Goal: Task Accomplishment & Management: Manage account settings

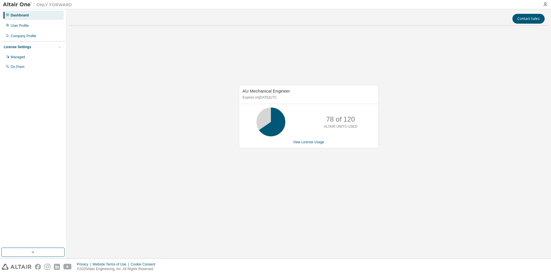
click at [306, 164] on div "AU Mechanical Engineer Expires on [DATE] UTC 78 of 120 ALTAIR UNITS USED View L…" at bounding box center [308, 119] width 479 height 179
click at [306, 144] on link "View License Usage" at bounding box center [308, 142] width 31 height 4
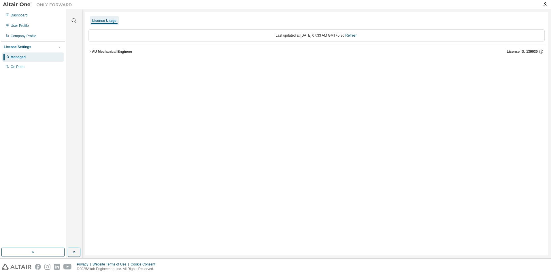
click at [89, 50] on icon "button" at bounding box center [89, 51] width 3 height 3
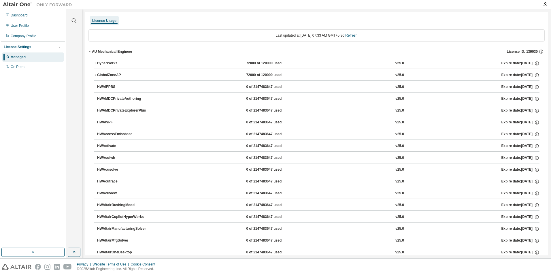
click at [150, 64] on div "HyperWorks 72000 of 120000 used v25.0 Expire date: [DATE]" at bounding box center [318, 63] width 442 height 5
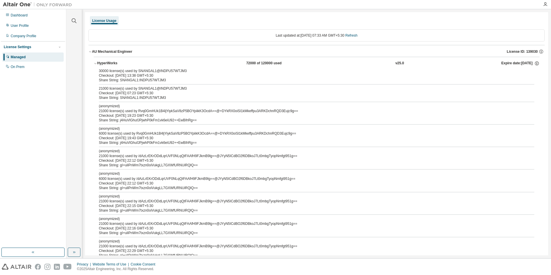
click at [94, 64] on icon "button" at bounding box center [95, 63] width 3 height 3
